Goal: Task Accomplishment & Management: Manage account settings

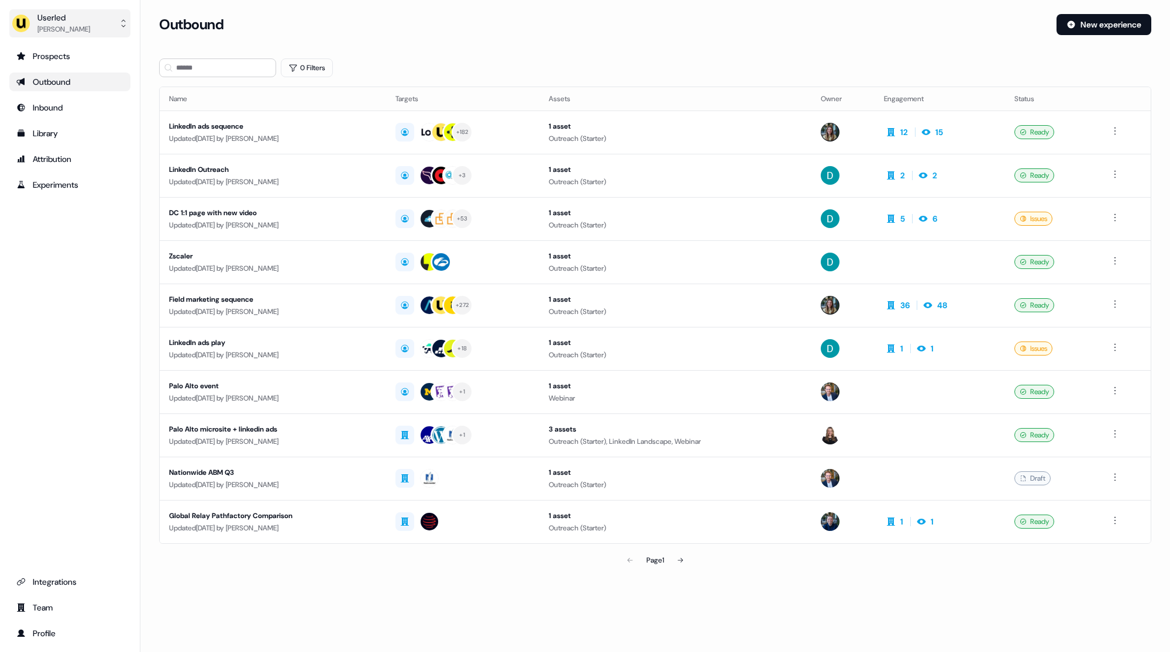
click at [69, 10] on button "Userled [PERSON_NAME]" at bounding box center [69, 23] width 121 height 28
click at [69, 60] on div "Impersonate (Admin)" at bounding box center [69, 54] width 111 height 21
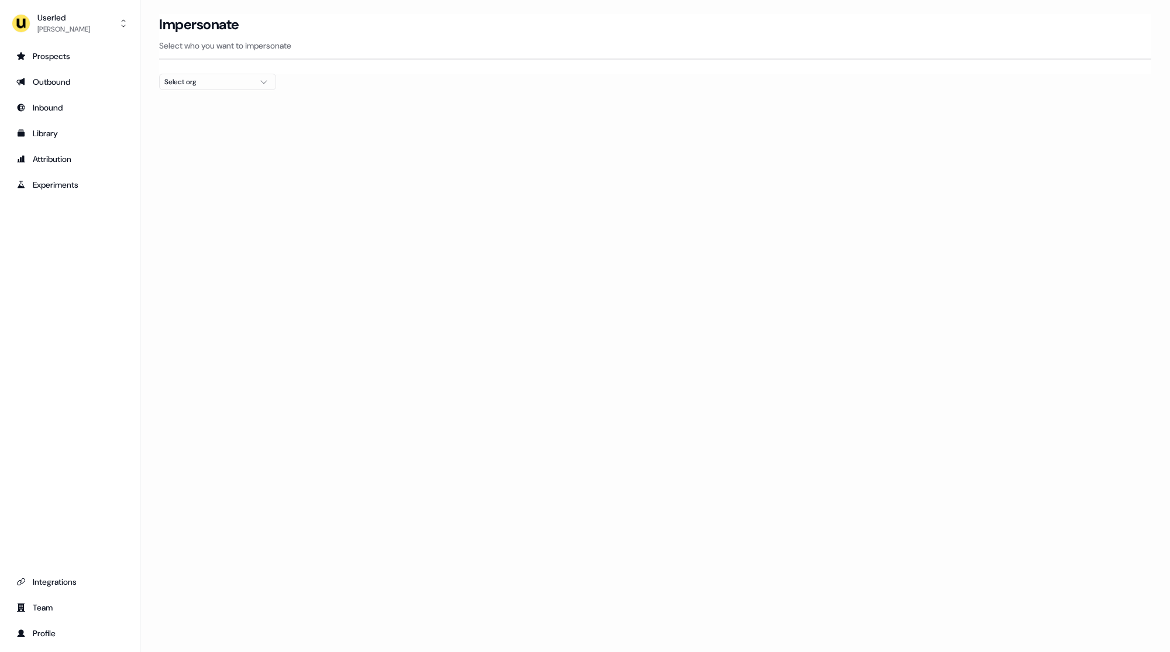
click at [190, 89] on button "Select org" at bounding box center [217, 82] width 117 height 16
type input "****"
click at [232, 131] on div "Netnut" at bounding box center [218, 130] width 116 height 19
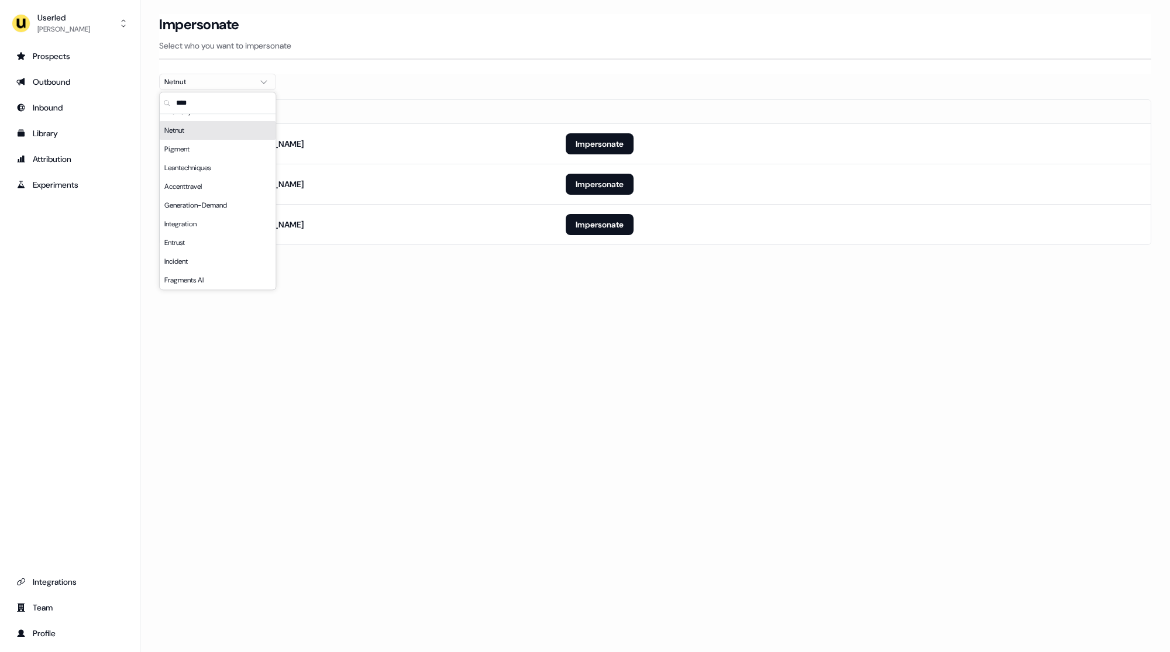
click at [658, 369] on div "Loading... Impersonate Select who you want to impersonate Netnut Email [EMAIL_A…" at bounding box center [654, 326] width 1029 height 652
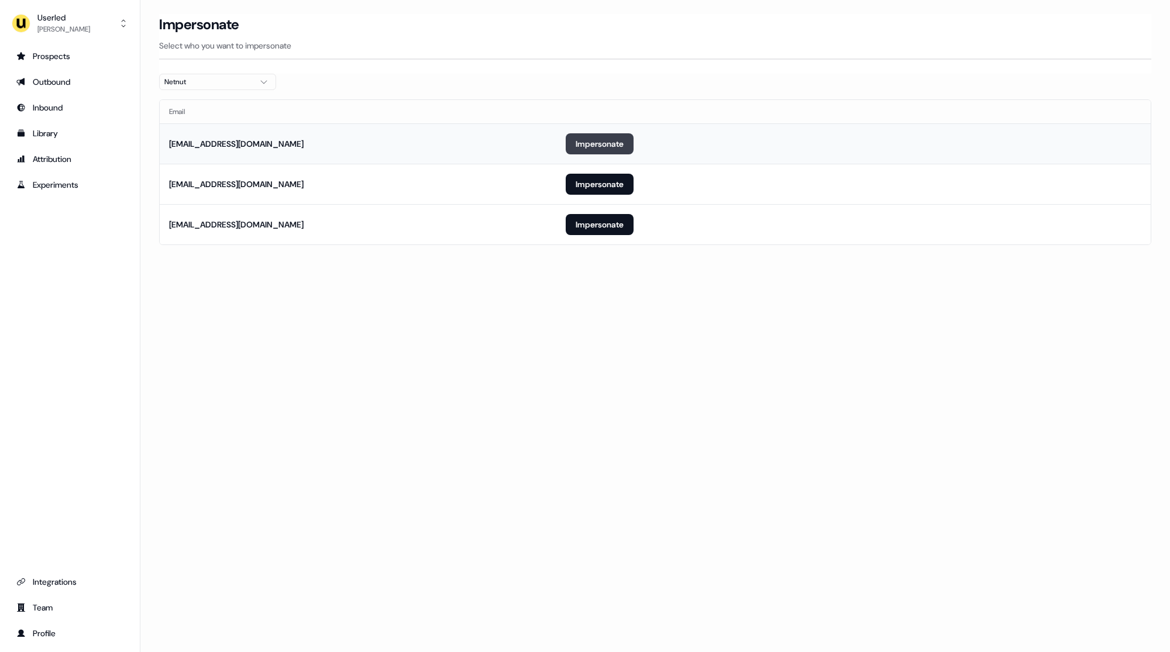
click at [600, 146] on button "Impersonate" at bounding box center [600, 143] width 68 height 21
